Goal: Transaction & Acquisition: Book appointment/travel/reservation

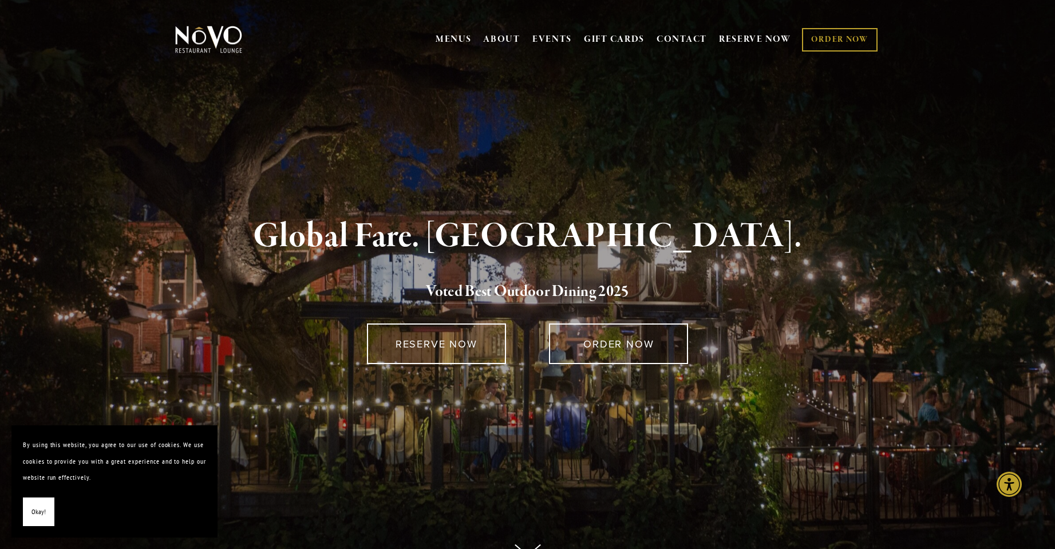
click at [47, 512] on button "Okay!" at bounding box center [38, 511] width 31 height 29
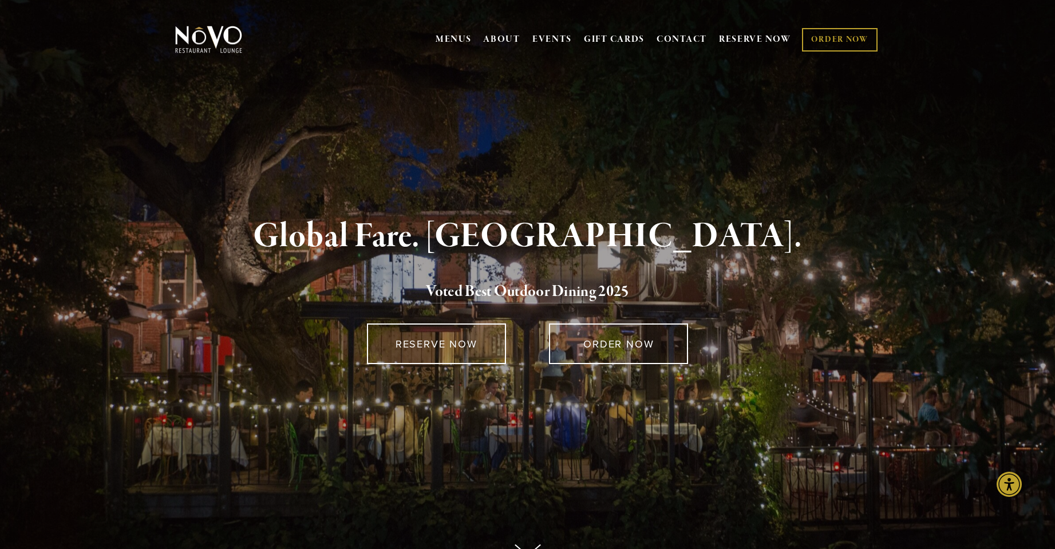
click at [220, 39] on img at bounding box center [209, 39] width 72 height 29
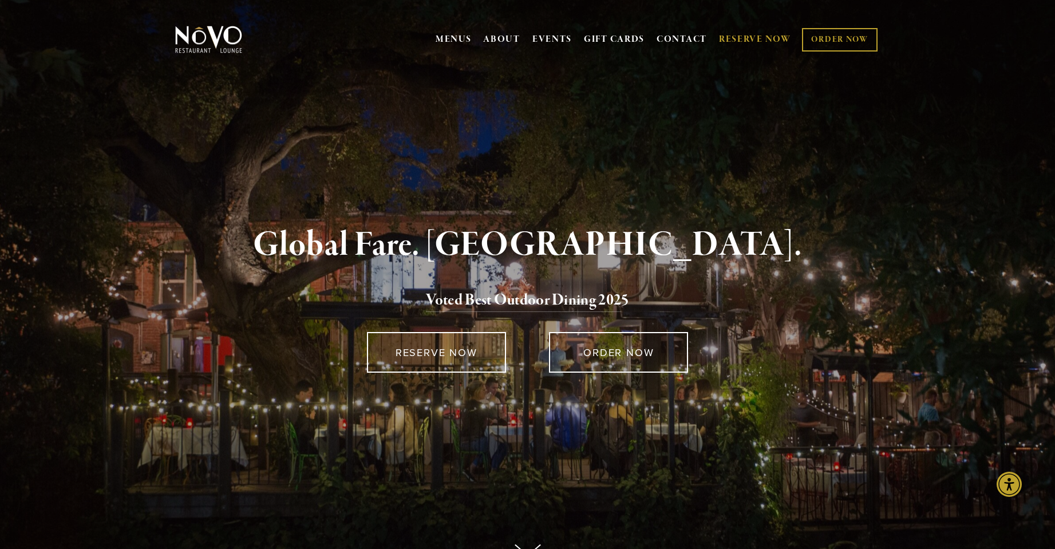
click at [766, 40] on link "RESERVE NOW" at bounding box center [755, 40] width 72 height 22
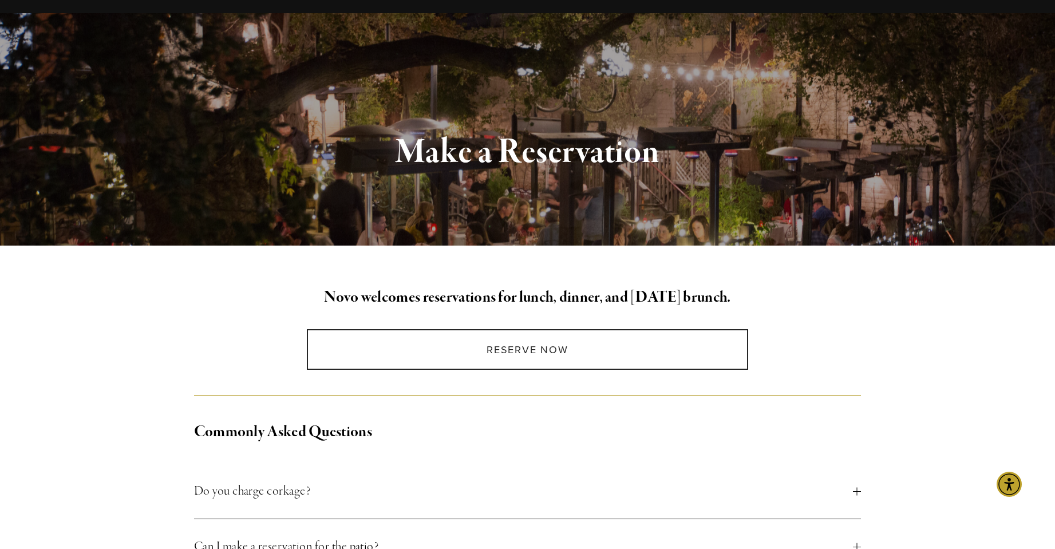
scroll to position [114, 0]
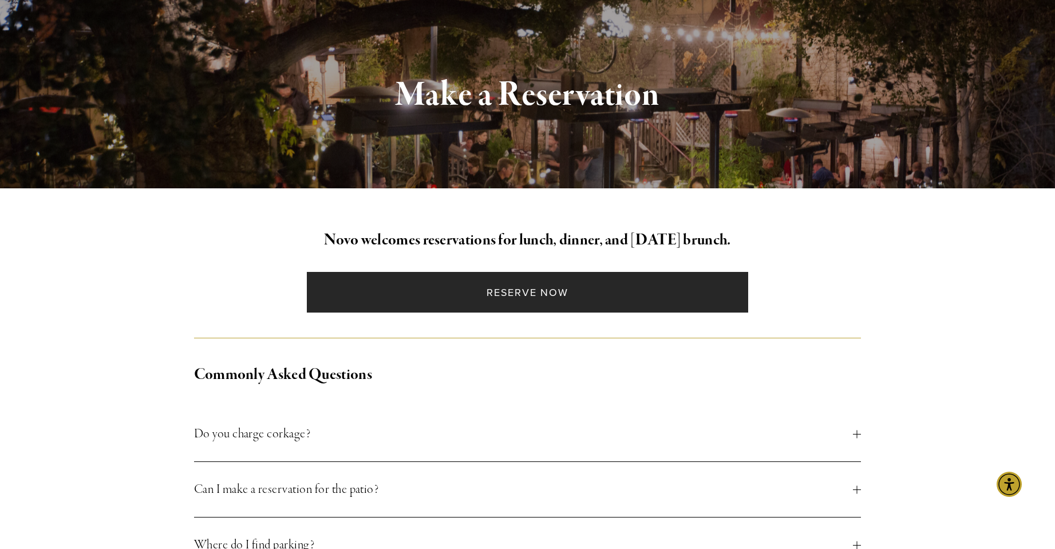
click at [560, 290] on link "Reserve Now" at bounding box center [527, 292] width 441 height 41
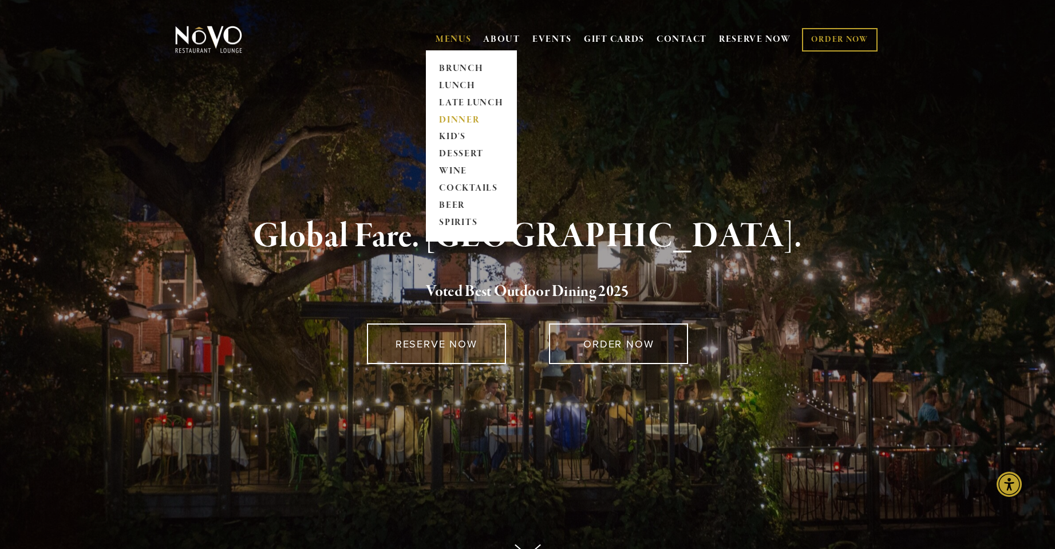
click at [465, 117] on link "DINNER" at bounding box center [471, 120] width 72 height 17
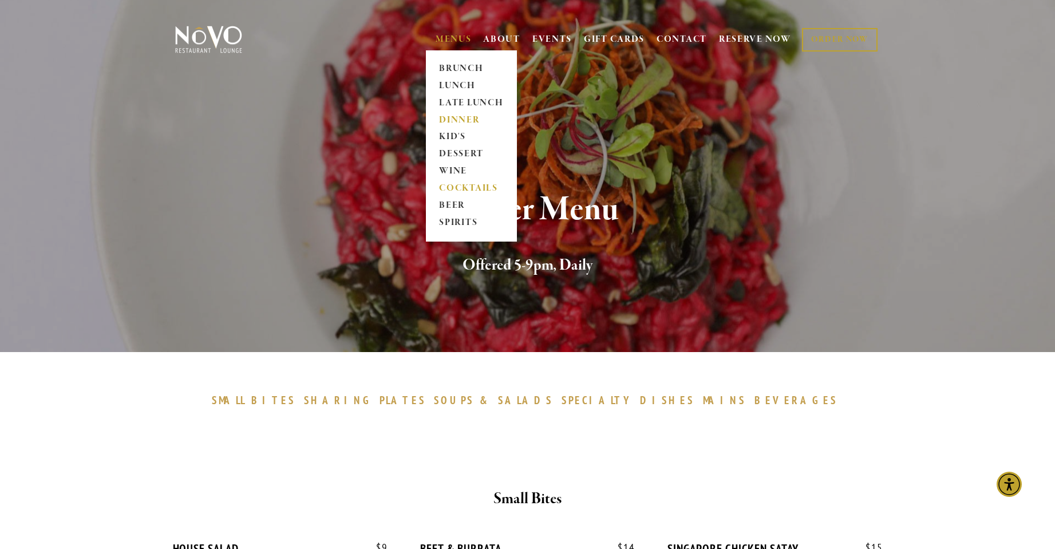
click at [458, 187] on link "COCKTAILS" at bounding box center [471, 188] width 72 height 17
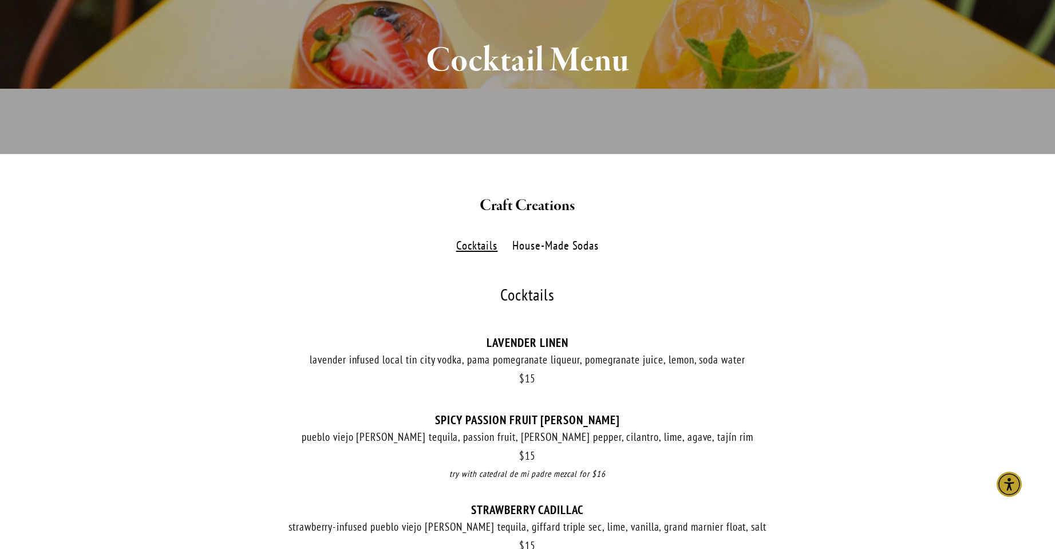
scroll to position [102, 0]
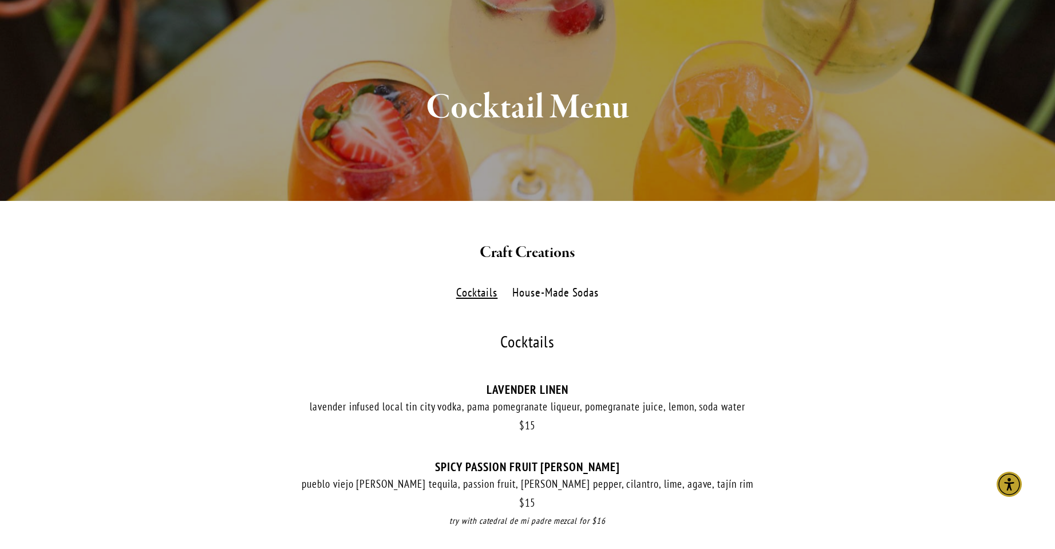
click at [552, 287] on label "House-Made Sodas" at bounding box center [555, 292] width 98 height 17
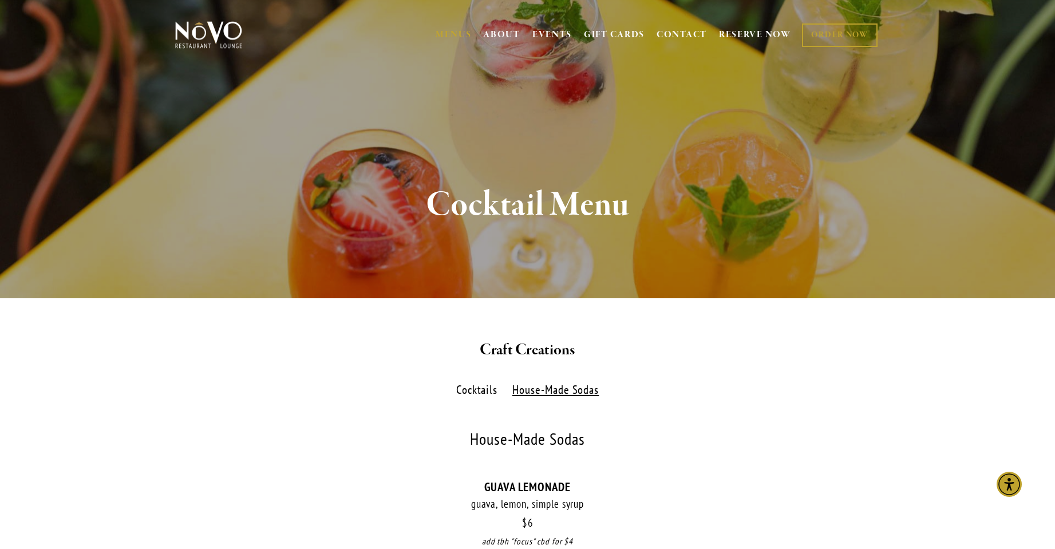
scroll to position [0, 0]
